Goal: Find specific page/section: Find specific page/section

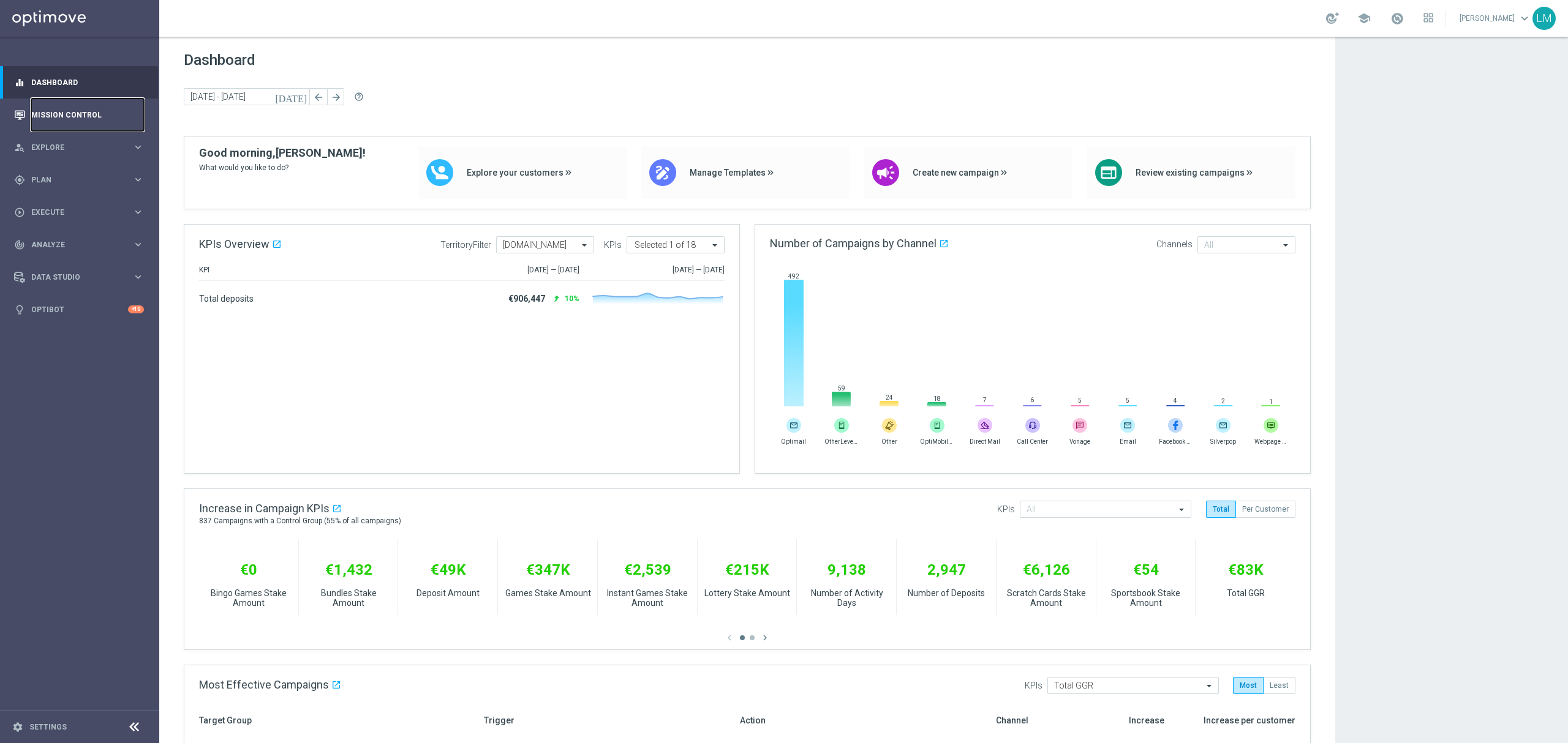
click at [92, 120] on link "Mission Control" at bounding box center [87, 115] width 113 height 33
